Goal: Register for event/course

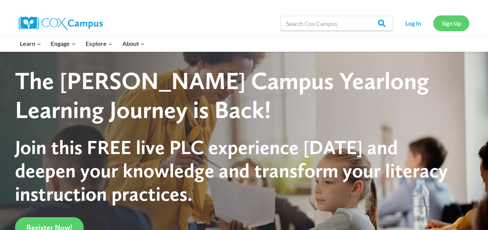
click at [458, 23] on link "Sign Up" at bounding box center [451, 22] width 36 height 15
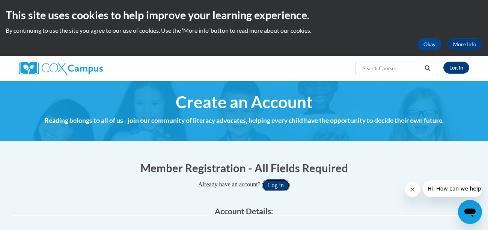
click at [279, 183] on button "Log in" at bounding box center [276, 185] width 28 height 12
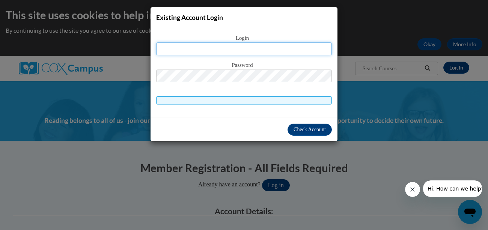
scroll to position [36, 0]
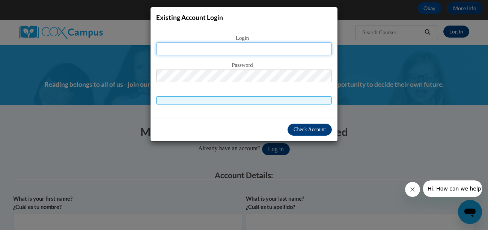
type input "aliviabailey2020@gmail.com"
click at [270, 99] on span at bounding box center [244, 100] width 176 height 8
click at [265, 98] on span at bounding box center [244, 100] width 176 height 8
click at [218, 100] on span at bounding box center [244, 100] width 176 height 8
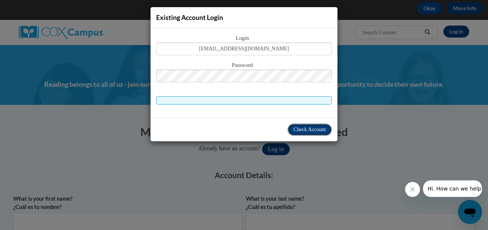
click at [319, 126] on span "Check Account" at bounding box center [309, 129] width 32 height 6
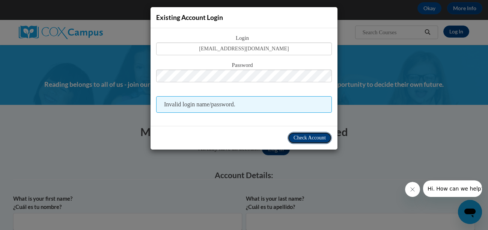
click at [311, 135] on span "Check Account" at bounding box center [309, 138] width 32 height 6
click at [314, 139] on span "Check Account" at bounding box center [309, 138] width 32 height 6
click at [364, 99] on div "Existing Account Login Login aliviabailey2020@gmail.com Password Invalid login …" at bounding box center [244, 115] width 488 height 230
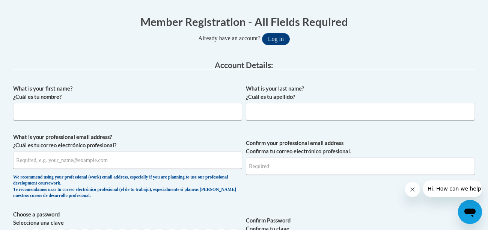
scroll to position [146, 0]
click at [188, 107] on input "What is your first name? ¿Cuál es tu nombre?" at bounding box center [127, 110] width 229 height 17
type input "alivia"
type input "bailey"
type input "aliviabailey2020@gmail.com"
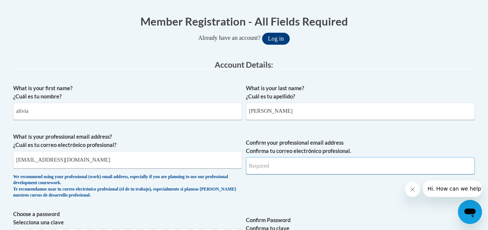
type input "aliviabailey2020@gmail.com"
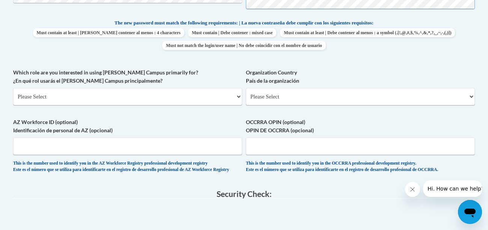
scroll to position [388, 0]
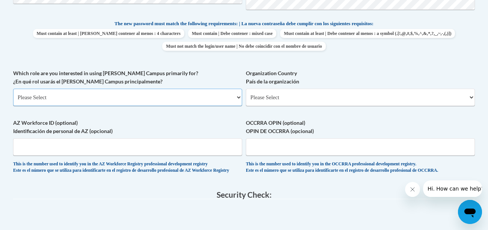
click at [165, 97] on select "Please Select College/University | Colegio/Universidad Community/Nonprofit Part…" at bounding box center [127, 97] width 229 height 17
select select "5a18ea06-2b54-4451-96f2-d152daf9eac5"
click at [13, 89] on select "Please Select College/University | Colegio/Universidad Community/Nonprofit Part…" at bounding box center [127, 97] width 229 height 17
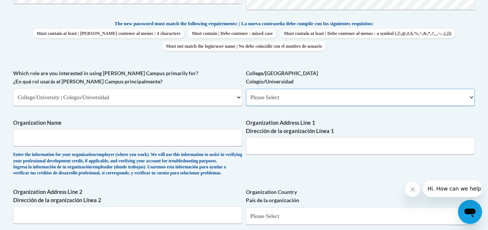
click at [263, 92] on select "Please Select College/University Staff | Empleado universitario College/Univers…" at bounding box center [360, 97] width 229 height 17
select select "99b32b07-cffc-426c-8bf6-0cd77760d84b"
click at [246, 89] on select "Please Select College/University Staff | Empleado universitario College/Univers…" at bounding box center [360, 97] width 229 height 17
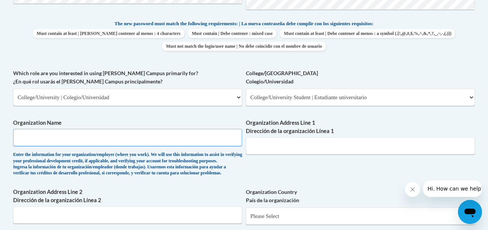
click at [191, 140] on input "Organization Name" at bounding box center [127, 137] width 229 height 17
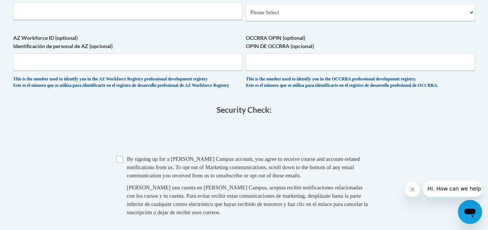
scroll to position [606, 0]
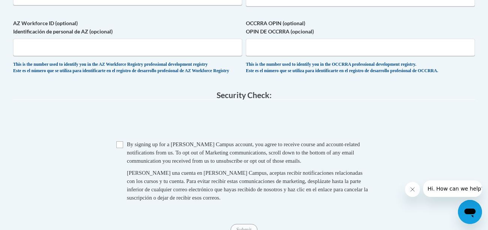
click at [114, 161] on div "Checkbox By signing up for a Cox Campus account, you agree to receive course an…" at bounding box center [243, 174] width 461 height 69
click at [120, 148] on input "Checkbox" at bounding box center [119, 144] width 7 height 7
checkbox input "true"
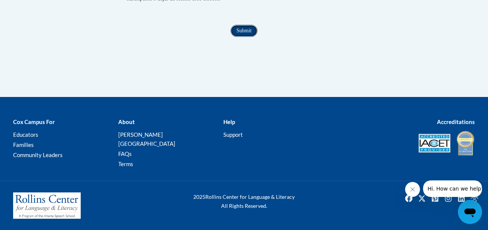
click at [249, 37] on input "Submit" at bounding box center [243, 31] width 27 height 12
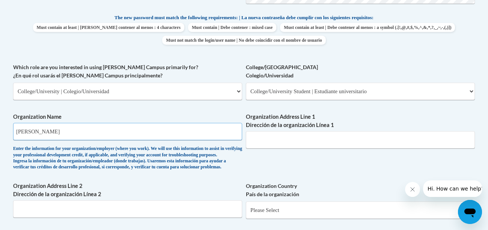
scroll to position [393, 0]
type input "Barton"
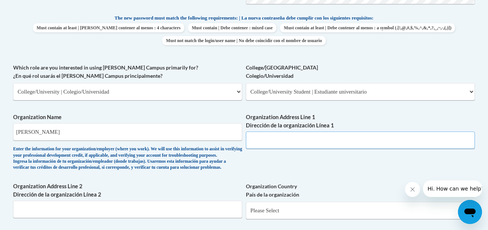
click at [255, 143] on input "Organization Address Line 1 Dirección de la organización Línea 1" at bounding box center [360, 139] width 229 height 17
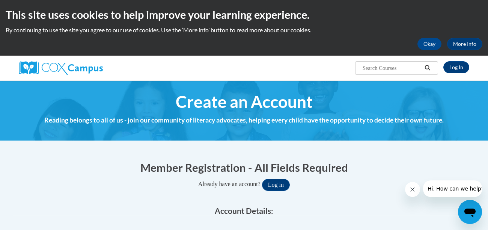
scroll to position [0, 0]
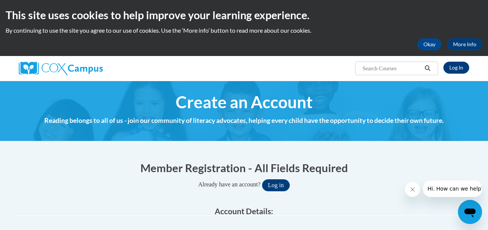
type input "Great Bend KS 67530"
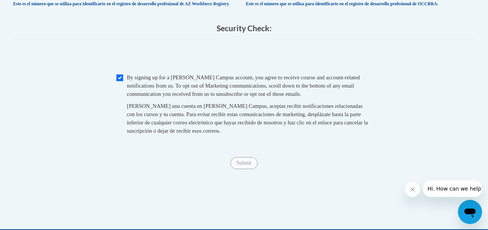
scroll to position [669, 0]
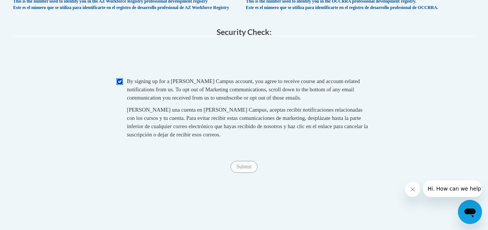
click at [120, 85] on input "Checkbox" at bounding box center [119, 81] width 7 height 7
checkbox input "true"
click at [249, 173] on input "Submit" at bounding box center [243, 167] width 27 height 12
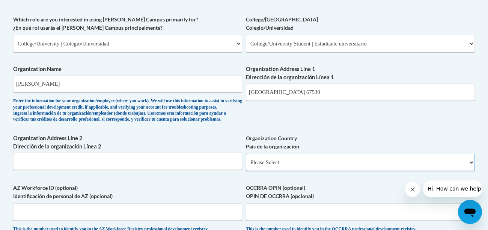
scroll to position [441, 0]
click at [270, 171] on select "Please Select United States | Estados Unidos Outside of the United States | Fue…" at bounding box center [360, 162] width 229 height 17
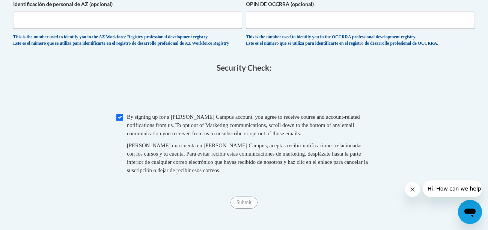
click at [275, 185] on fieldset "Checkbox By signing up for a Cox Campus account, you agree to receive course an…" at bounding box center [243, 149] width 461 height 73
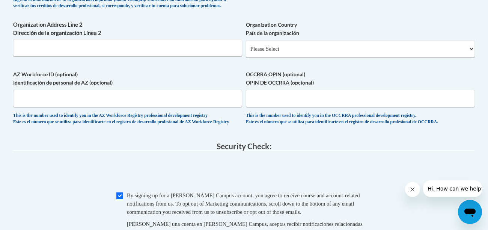
scroll to position [552, 0]
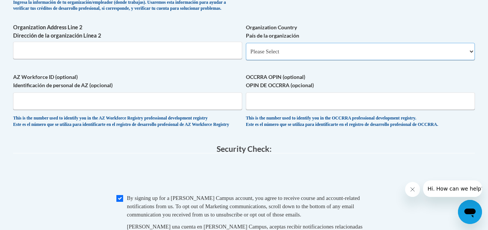
click at [287, 60] on select "Please Select United States | Estados Unidos Outside of the United States | Fue…" at bounding box center [360, 51] width 229 height 17
select select "ad49bcad-a171-4b2e-b99c-48b446064914"
click at [246, 54] on select "Please Select United States | Estados Unidos Outside of the United States | Fue…" at bounding box center [360, 51] width 229 height 17
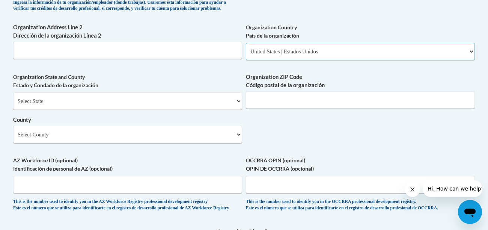
select select
click at [216, 110] on select "Select State Alabama Alaska Arizona Arkansas California Colorado Connecticut De…" at bounding box center [127, 100] width 229 height 17
select select "Kansas"
click at [13, 104] on select "Select State Alabama Alaska Arizona Arkansas California Colorado Connecticut De…" at bounding box center [127, 100] width 229 height 17
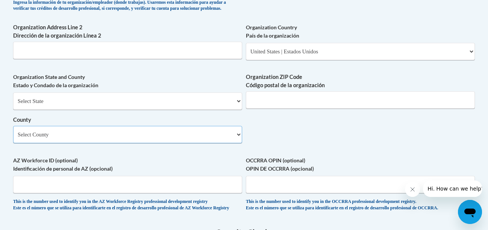
click at [212, 143] on select "Select County Allen Anderson Atchison Barber Barton Bourbon Brown Butler Chase …" at bounding box center [127, 134] width 229 height 17
select select "Barton"
click at [13, 138] on select "Select County Allen Anderson Atchison Barber Barton Bourbon Brown Butler Chase …" at bounding box center [127, 134] width 229 height 17
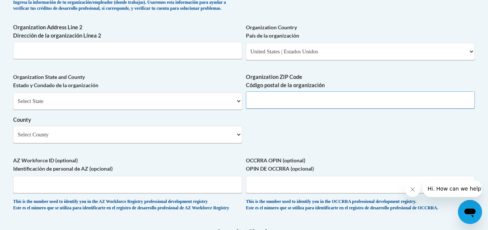
click at [267, 108] on input "Organization ZIP Code Código postal de la organización" at bounding box center [360, 99] width 229 height 17
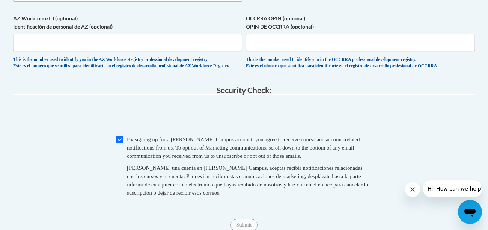
scroll to position [717, 0]
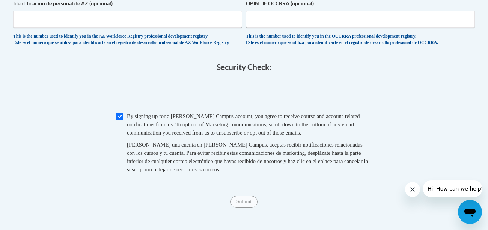
type input "67530"
click at [246, 207] on input "Submit" at bounding box center [243, 201] width 27 height 12
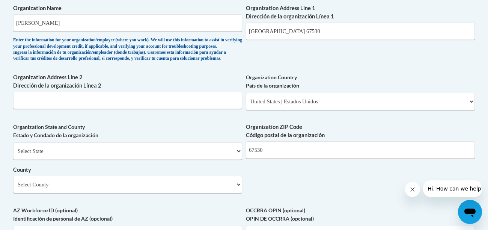
scroll to position [481, 0]
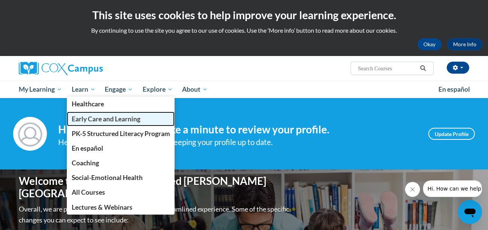
click at [96, 118] on span "Early Care and Learning" at bounding box center [106, 119] width 69 height 8
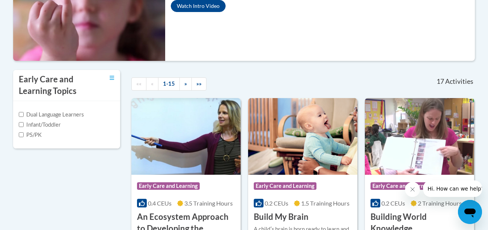
scroll to position [196, 0]
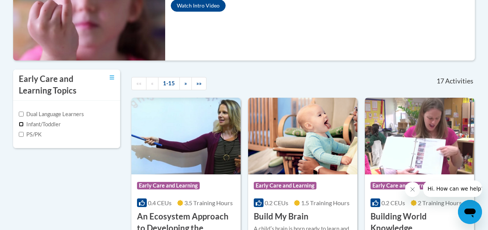
click at [21, 123] on input "Infant/Toddler" at bounding box center [21, 124] width 5 height 5
checkbox input "true"
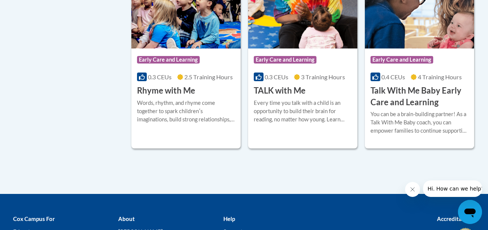
scroll to position [725, 0]
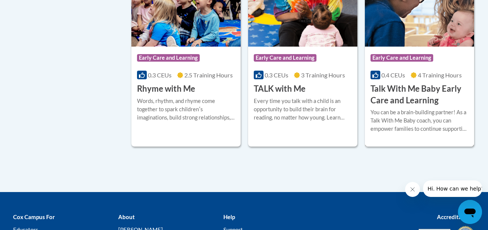
click at [392, 88] on h3 "Talk With Me Baby Early Care and Learning" at bounding box center [419, 94] width 98 height 23
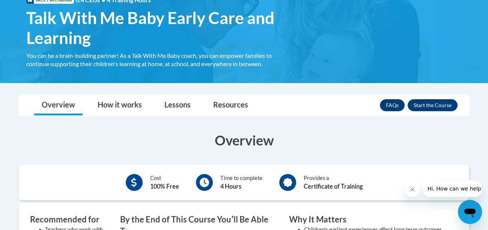
scroll to position [125, 0]
click at [438, 105] on button "Enroll" at bounding box center [432, 105] width 50 height 12
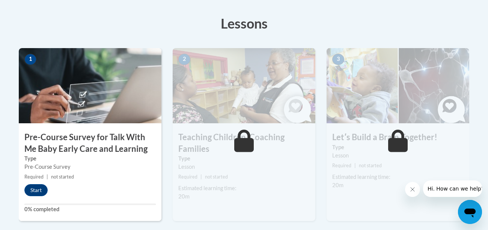
scroll to position [202, 0]
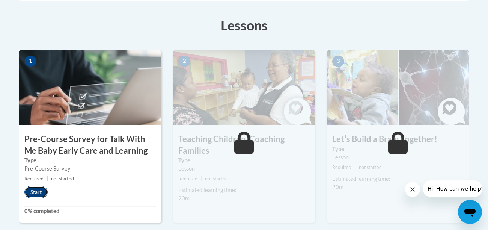
click at [40, 190] on button "Start" at bounding box center [35, 192] width 23 height 12
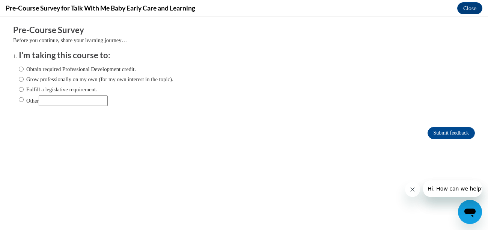
scroll to position [0, 0]
click at [60, 67] on label "Obtain required Professional Development credit." at bounding box center [77, 69] width 117 height 8
click at [24, 67] on input "Obtain required Professional Development credit." at bounding box center [21, 69] width 5 height 8
radio input "true"
click at [432, 132] on input "Submit feedback" at bounding box center [450, 133] width 47 height 12
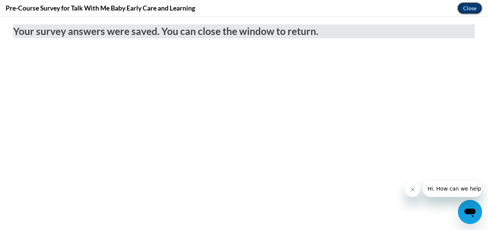
click at [472, 9] on button "Close" at bounding box center [469, 8] width 25 height 12
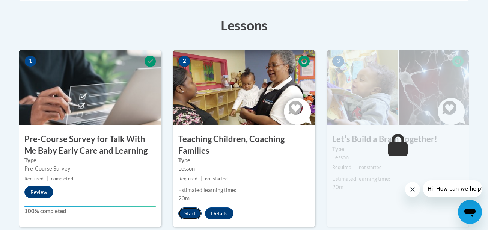
click at [189, 215] on button "Start" at bounding box center [189, 213] width 23 height 12
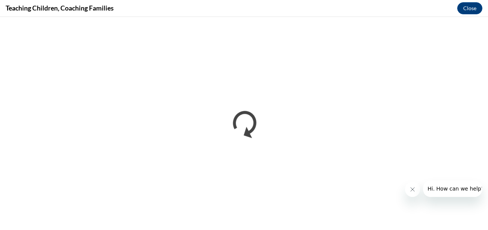
click at [417, 186] on button "Close message from company" at bounding box center [412, 189] width 15 height 15
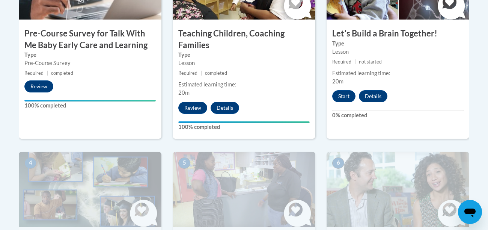
scroll to position [303, 0]
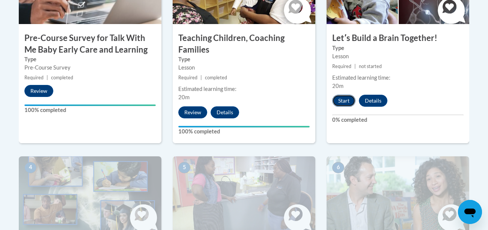
click at [346, 99] on button "Start" at bounding box center [343, 101] width 23 height 12
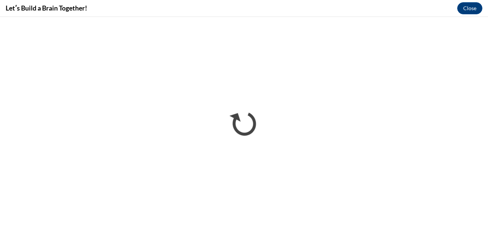
scroll to position [0, 0]
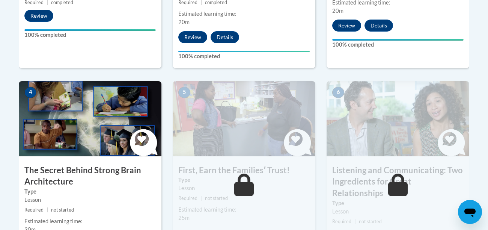
scroll to position [381, 0]
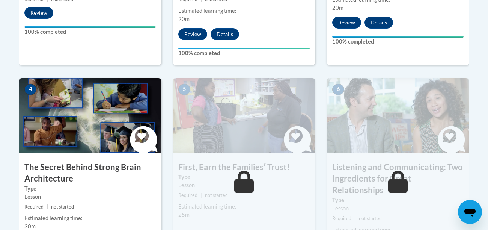
click at [148, 187] on label "Type" at bounding box center [89, 188] width 131 height 8
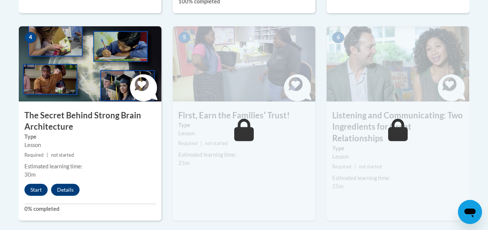
scroll to position [450, 0]
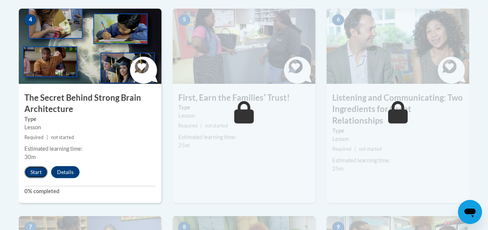
click at [38, 172] on button "Start" at bounding box center [35, 172] width 23 height 12
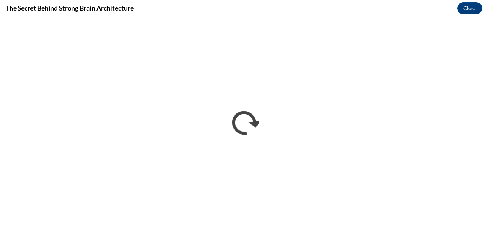
scroll to position [0, 0]
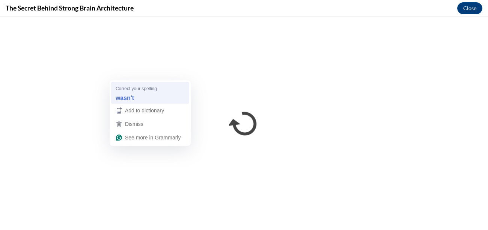
click at [149, 99] on div "wasn't" at bounding box center [150, 98] width 72 height 12
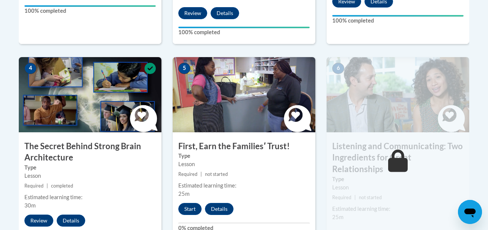
scroll to position [406, 0]
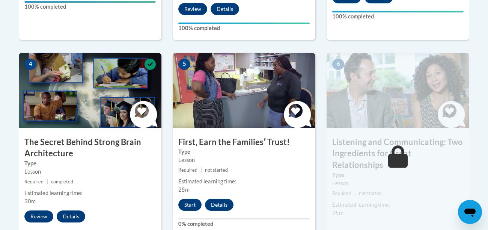
click at [203, 143] on h3 "First, Earn the Familiesʹ Trust!" at bounding box center [244, 142] width 143 height 12
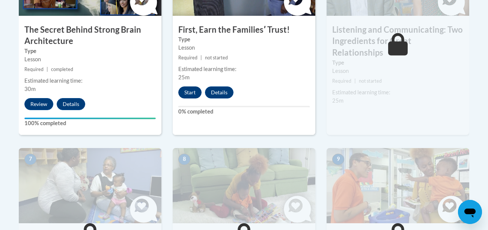
scroll to position [521, 0]
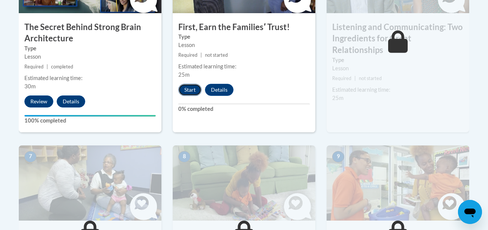
click at [193, 87] on button "Start" at bounding box center [189, 90] width 23 height 12
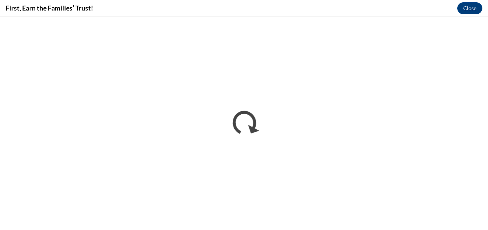
scroll to position [0, 0]
